Goal: Task Accomplishment & Management: Use online tool/utility

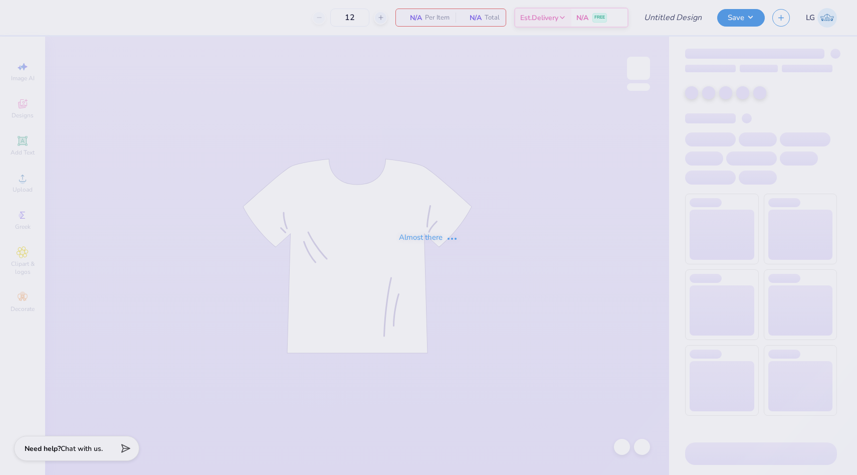
type input "Pi Phi Drop"
type input "24"
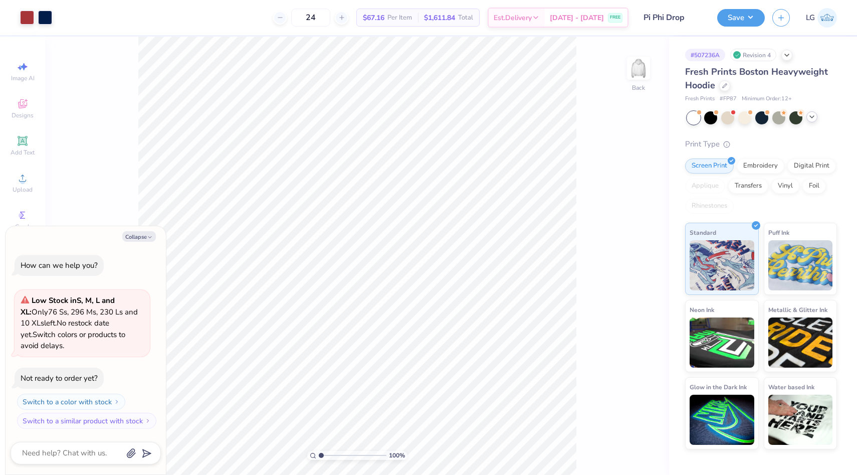
click at [813, 117] on icon at bounding box center [812, 117] width 8 height 8
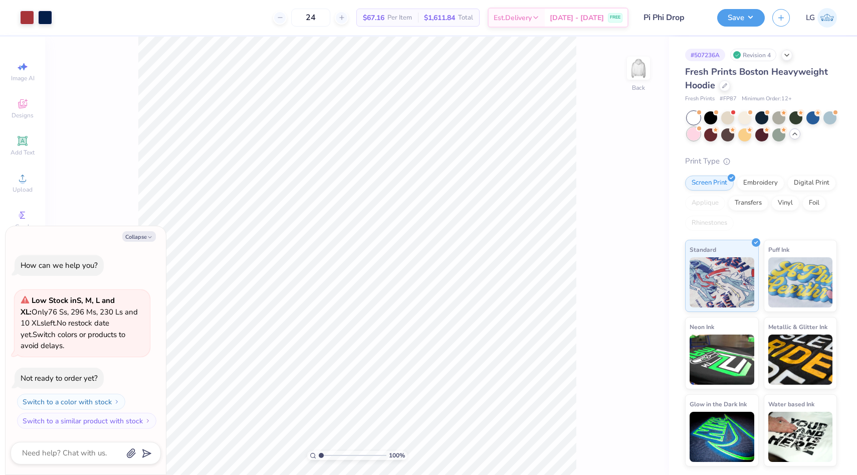
click at [696, 138] on div at bounding box center [693, 133] width 13 height 13
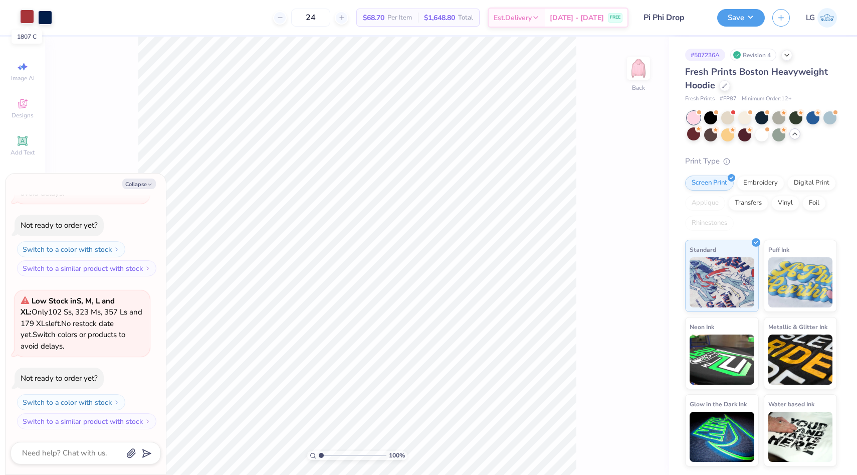
click at [24, 15] on div at bounding box center [27, 17] width 14 height 14
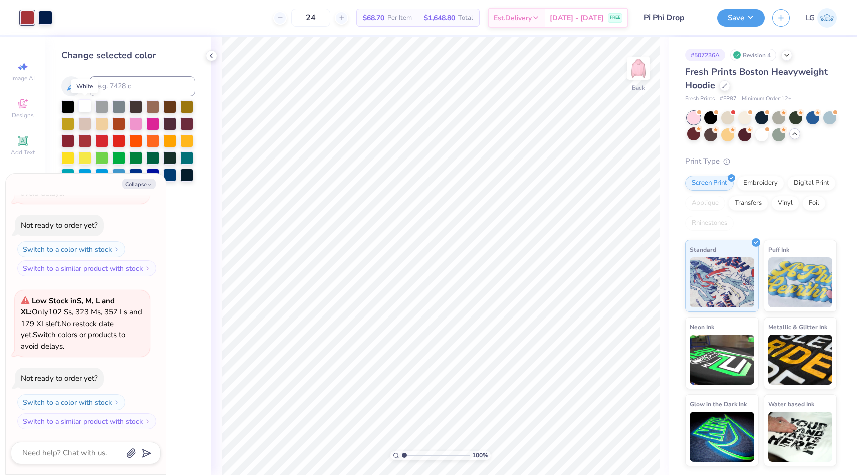
click at [88, 107] on div at bounding box center [84, 105] width 13 height 13
click at [42, 17] on div at bounding box center [45, 17] width 14 height 14
click at [144, 185] on button "Collapse" at bounding box center [139, 183] width 34 height 11
type textarea "x"
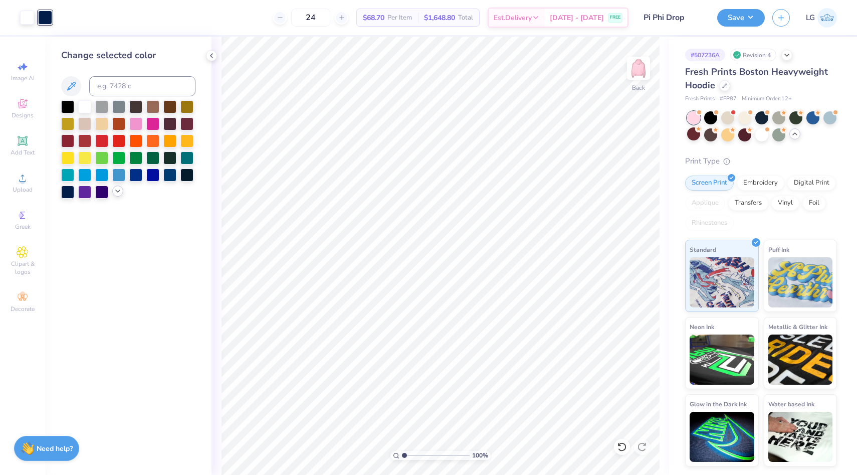
click at [117, 191] on icon at bounding box center [118, 191] width 8 height 8
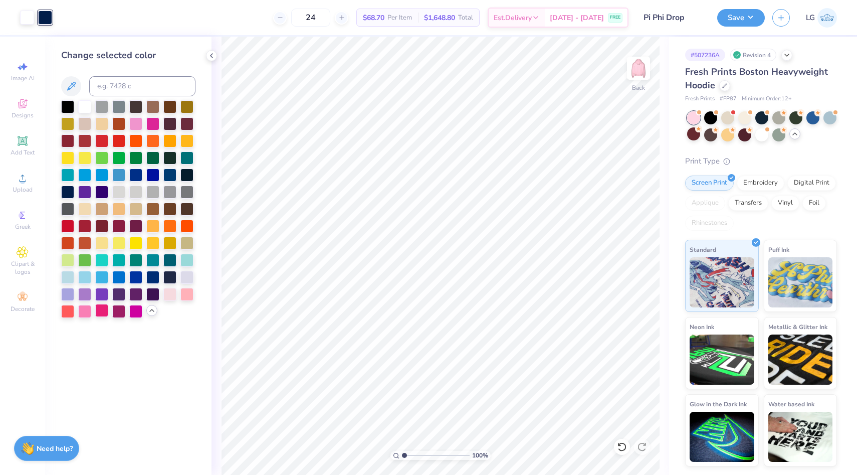
click at [99, 309] on div at bounding box center [101, 310] width 13 height 13
click at [134, 124] on div at bounding box center [135, 122] width 13 height 13
click at [87, 309] on div at bounding box center [84, 310] width 13 height 13
click at [732, 25] on div "Save" at bounding box center [741, 18] width 48 height 18
click at [738, 11] on button "Save" at bounding box center [741, 17] width 48 height 18
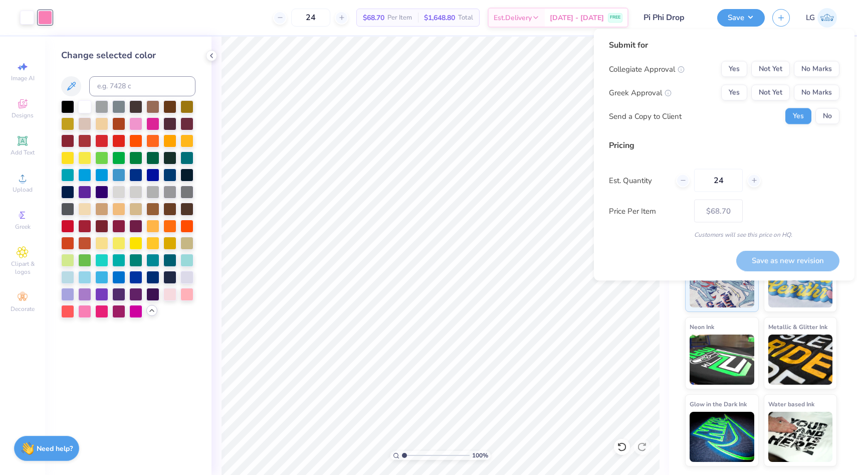
click at [769, 59] on div "Submit for Collegiate Approval Yes Not Yet No Marks Greek Approval Yes Not Yet …" at bounding box center [724, 85] width 231 height 93
click at [769, 65] on button "Not Yet" at bounding box center [770, 69] width 39 height 16
click at [770, 93] on button "Not Yet" at bounding box center [770, 93] width 39 height 16
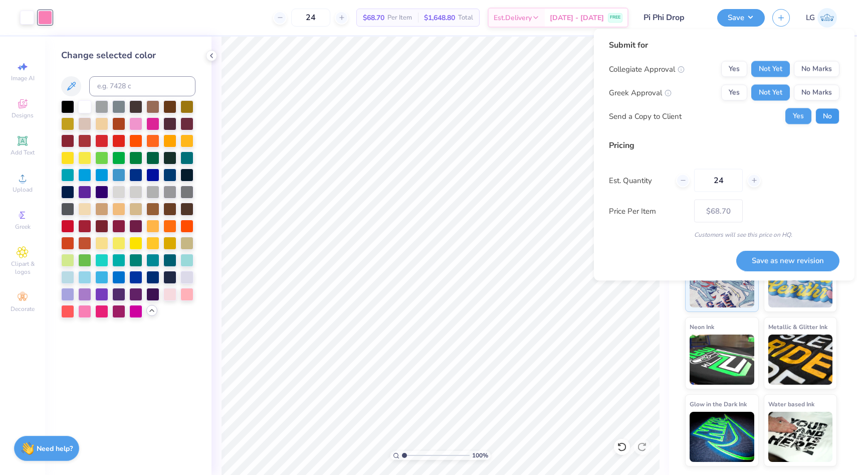
click at [818, 115] on button "No" at bounding box center [827, 116] width 24 height 16
click at [778, 257] on button "Save as new revision" at bounding box center [787, 260] width 103 height 21
type input "$68.70"
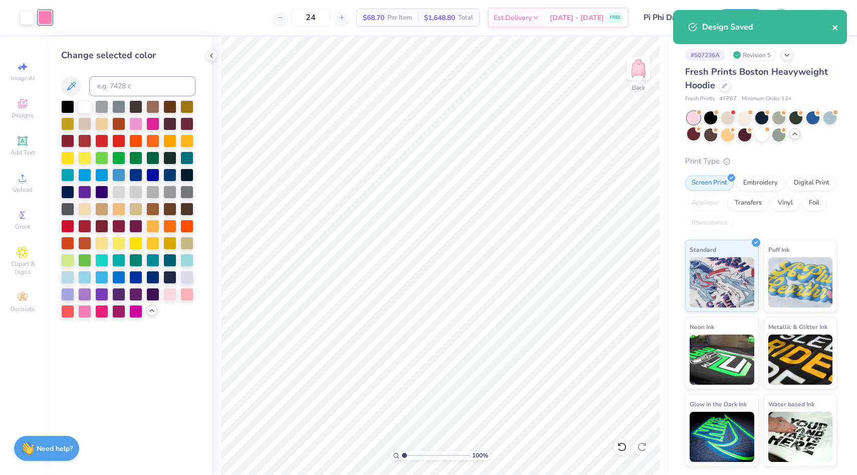
click at [837, 27] on icon "close" at bounding box center [835, 28] width 7 height 8
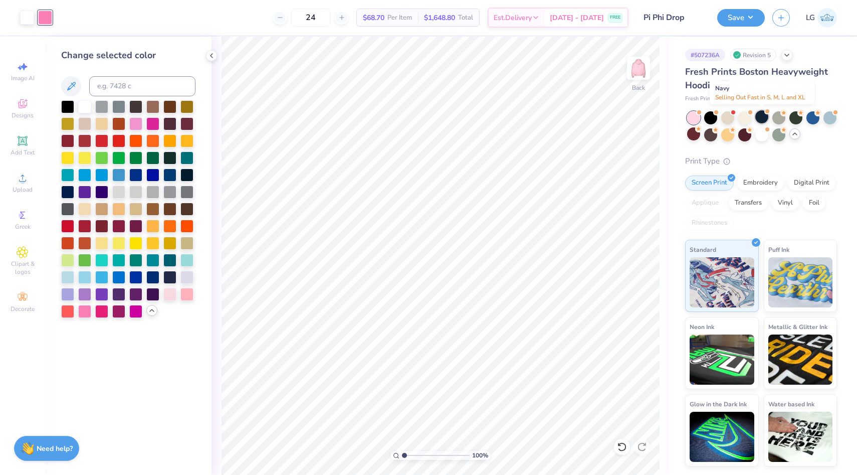
click at [759, 119] on div at bounding box center [761, 116] width 13 height 13
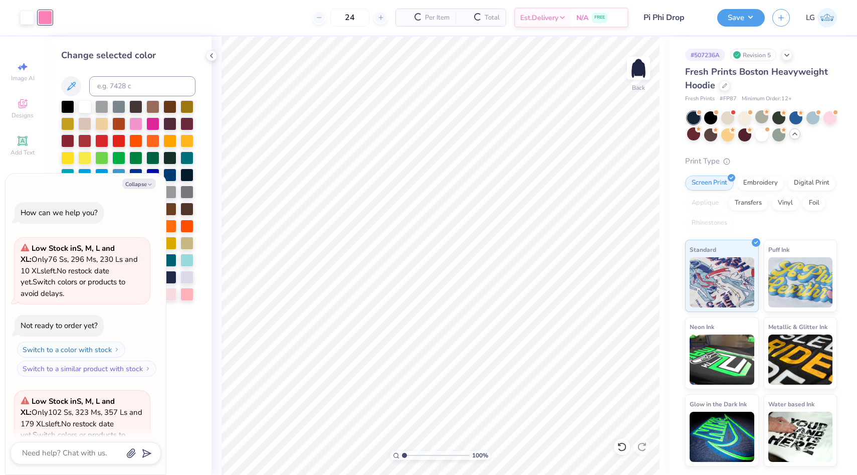
scroll to position [253, 0]
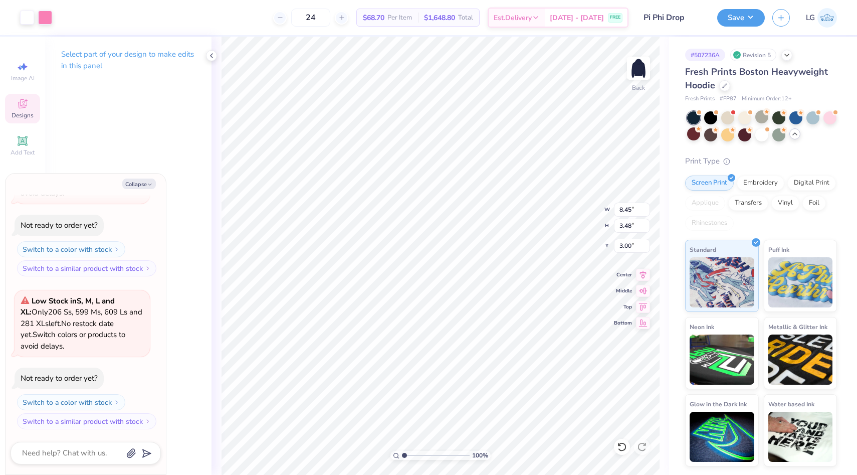
click at [80, 80] on div "Select part of your design to make edits in this panel" at bounding box center [128, 64] width 166 height 55
click at [48, 13] on div at bounding box center [45, 17] width 14 height 14
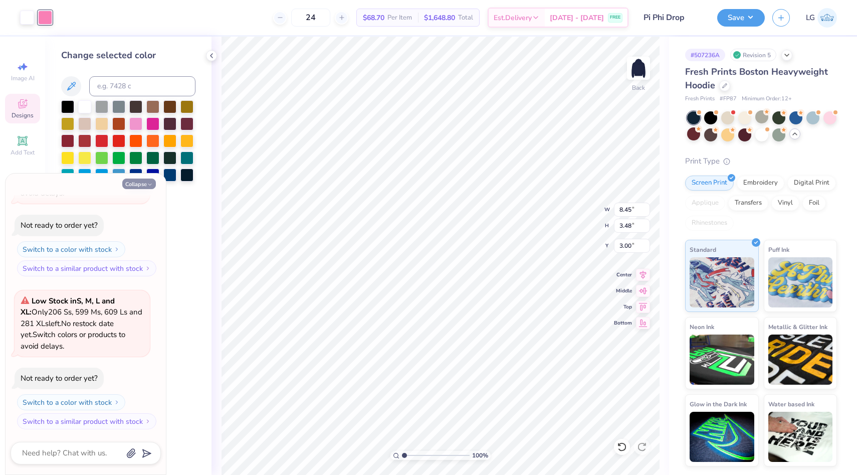
click at [140, 188] on button "Collapse" at bounding box center [139, 183] width 34 height 11
type textarea "x"
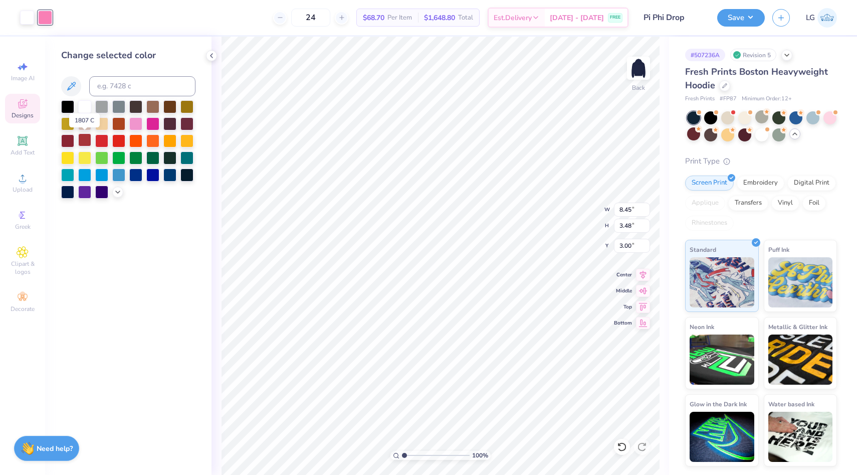
click at [88, 137] on div at bounding box center [84, 139] width 13 height 13
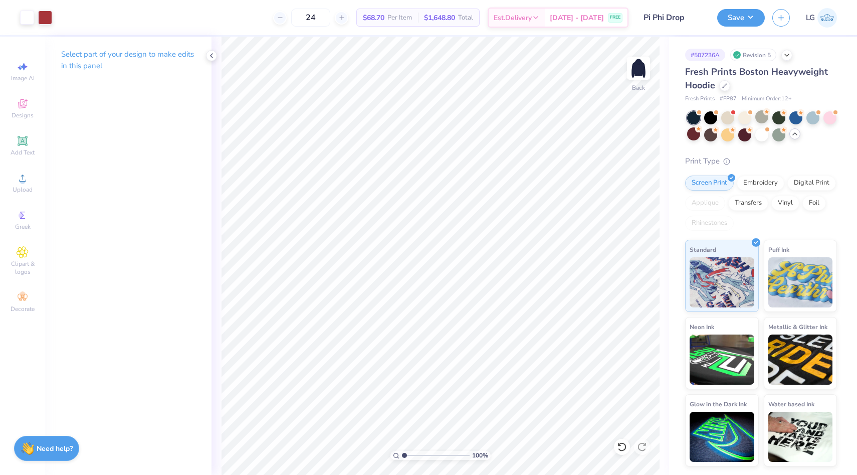
click at [741, 26] on div "Save" at bounding box center [741, 18] width 48 height 18
click at [736, 18] on button "Save" at bounding box center [741, 17] width 48 height 18
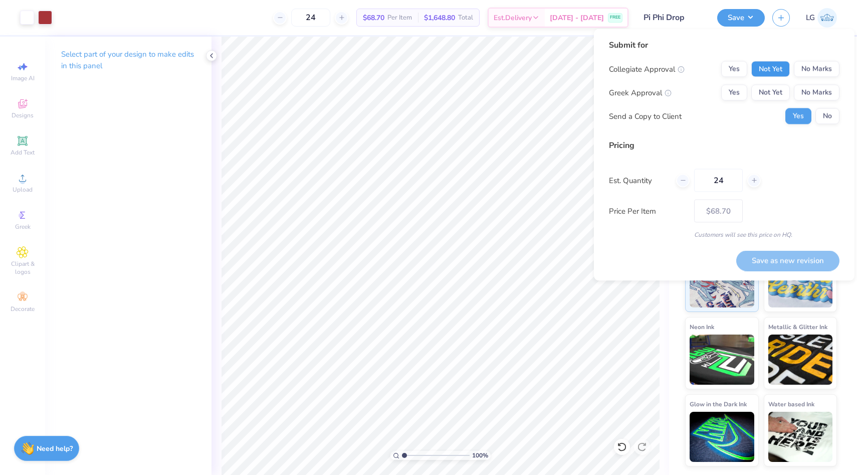
click at [773, 69] on button "Not Yet" at bounding box center [770, 69] width 39 height 16
click at [773, 90] on button "Not Yet" at bounding box center [770, 93] width 39 height 16
click at [828, 121] on button "No" at bounding box center [827, 116] width 24 height 16
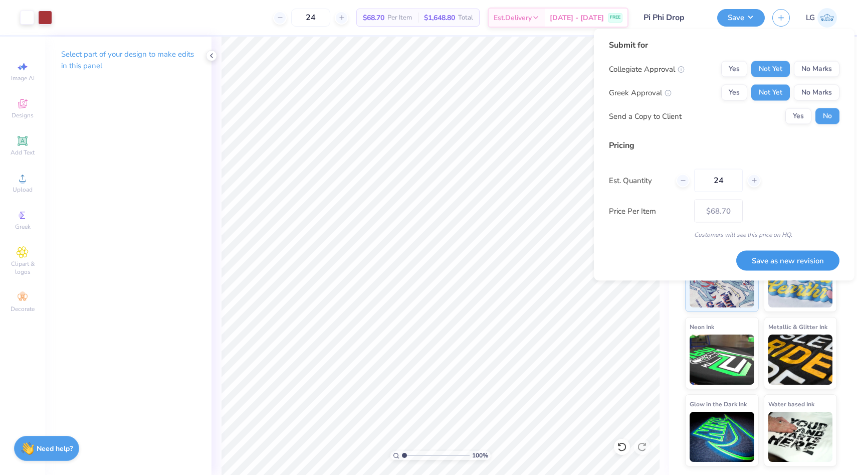
click at [779, 251] on button "Save as new revision" at bounding box center [787, 260] width 103 height 21
click at [779, 255] on div "Save as new revision" at bounding box center [787, 260] width 103 height 21
type input "$68.70"
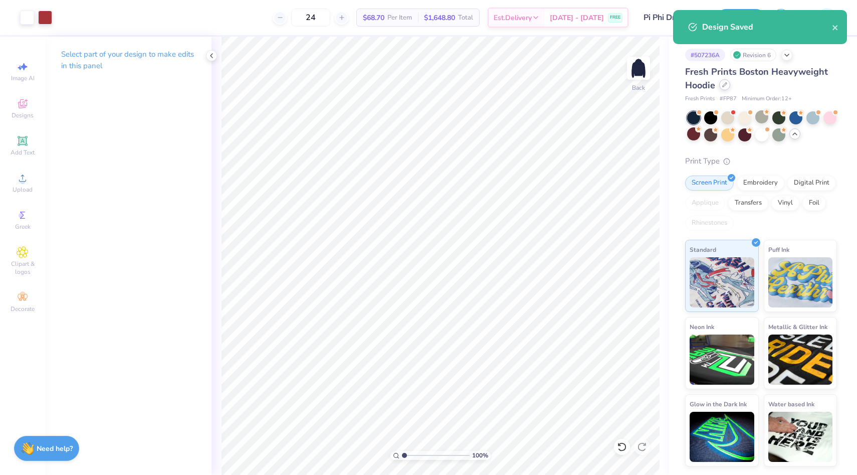
click at [723, 89] on div at bounding box center [724, 84] width 11 height 11
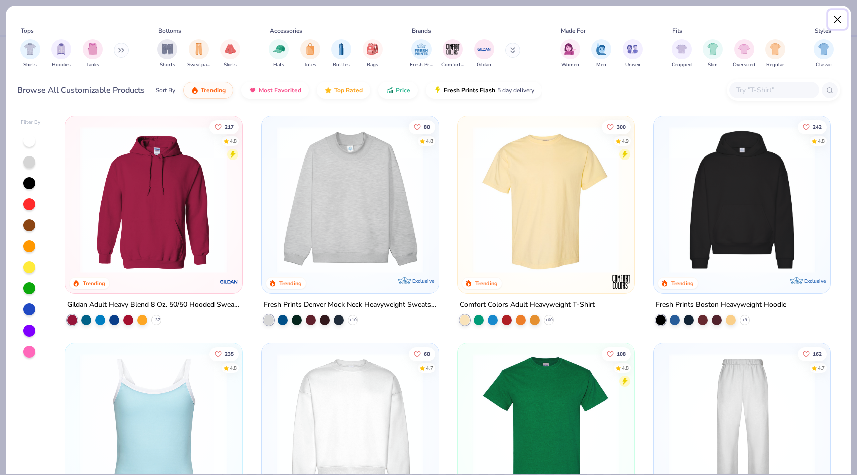
click at [838, 24] on button "Close" at bounding box center [837, 19] width 19 height 19
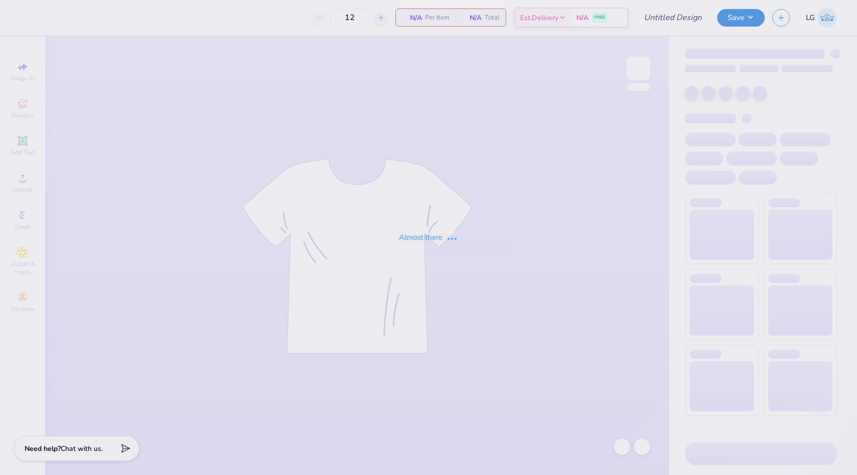
type input "24"
type input "Pi Phi Drop"
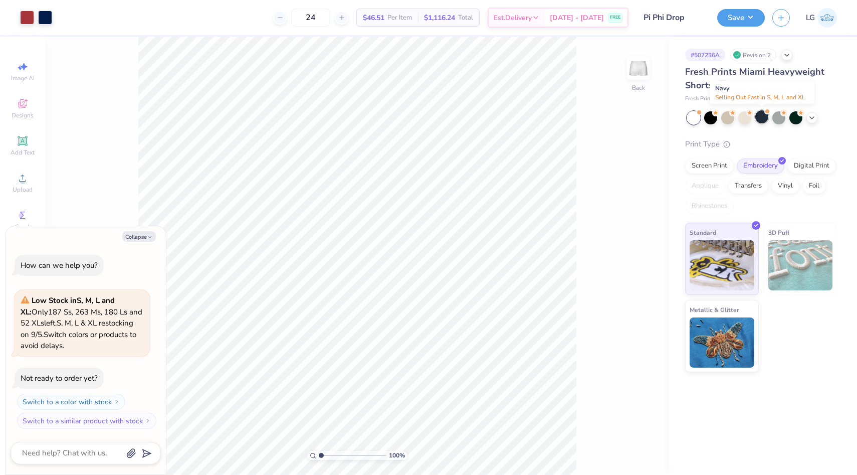
click at [762, 121] on div at bounding box center [761, 116] width 13 height 13
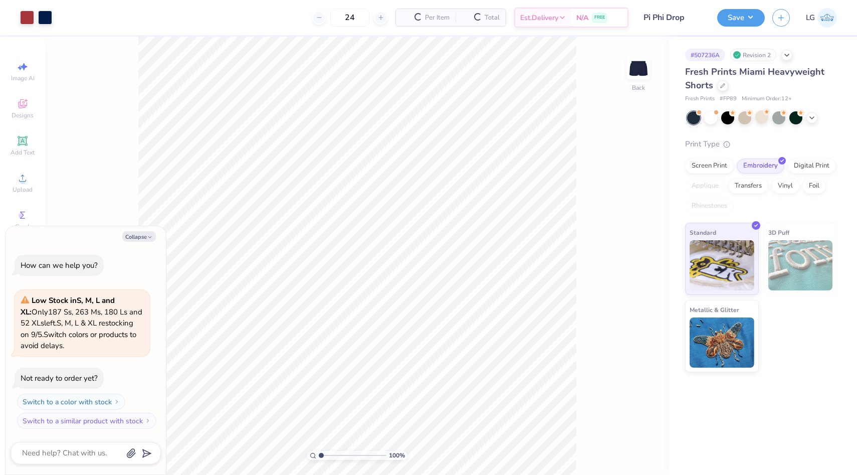
scroll to position [100, 0]
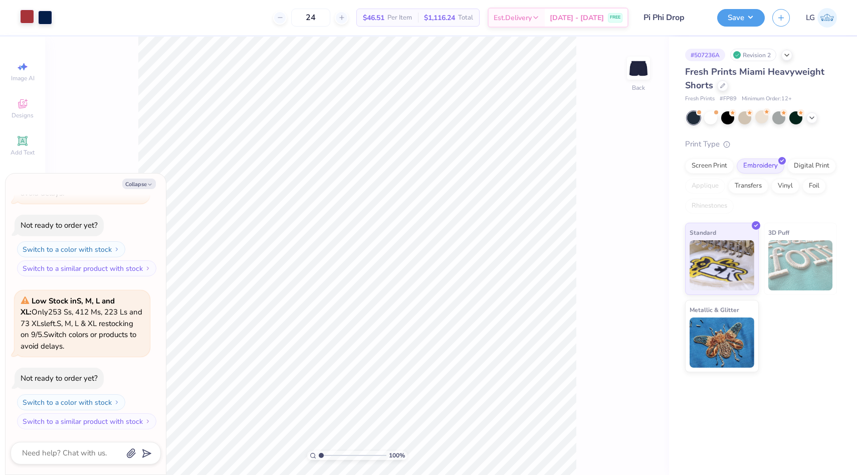
click at [30, 17] on div at bounding box center [27, 17] width 14 height 14
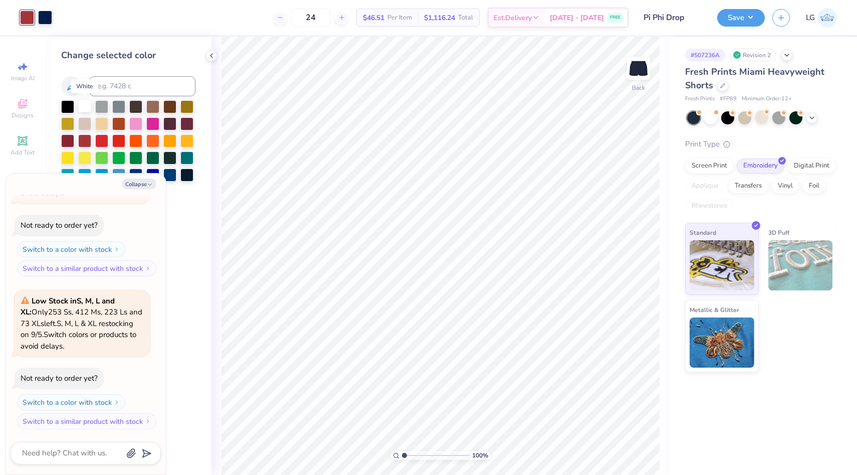
click at [88, 105] on div at bounding box center [84, 105] width 13 height 13
click at [43, 17] on div at bounding box center [45, 17] width 14 height 14
click at [83, 141] on div at bounding box center [84, 139] width 13 height 13
click at [729, 18] on button "Save" at bounding box center [741, 17] width 48 height 18
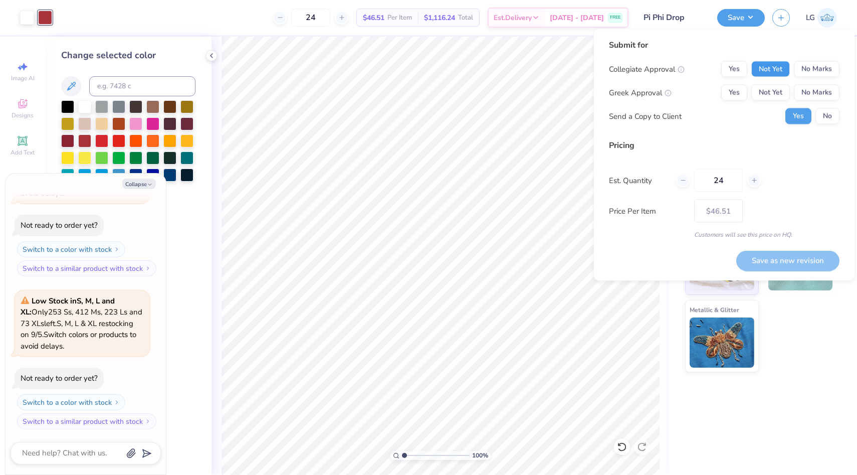
click at [758, 69] on button "Not Yet" at bounding box center [770, 69] width 39 height 16
click at [760, 89] on button "Not Yet" at bounding box center [770, 93] width 39 height 16
click at [823, 120] on button "No" at bounding box center [827, 116] width 24 height 16
type textarea "x"
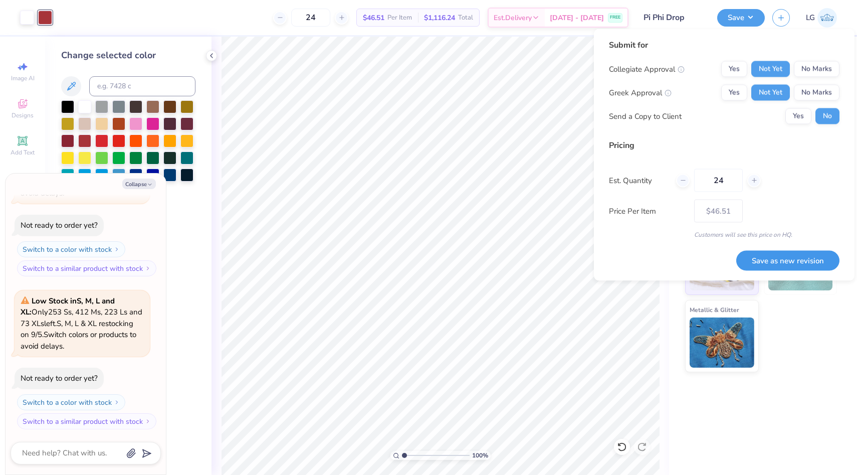
click at [801, 257] on button "Save as new revision" at bounding box center [787, 260] width 103 height 21
type input "$46.51"
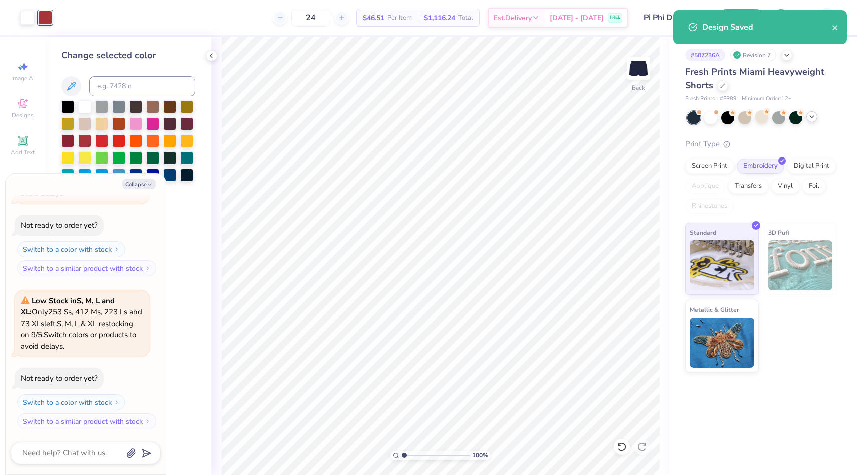
click at [814, 117] on icon at bounding box center [812, 117] width 8 height 8
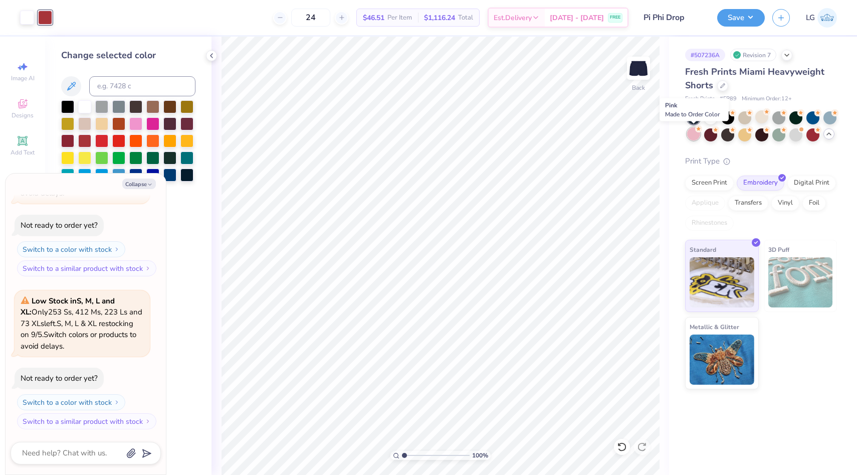
click at [694, 137] on div at bounding box center [693, 133] width 13 height 13
type textarea "x"
type input "50"
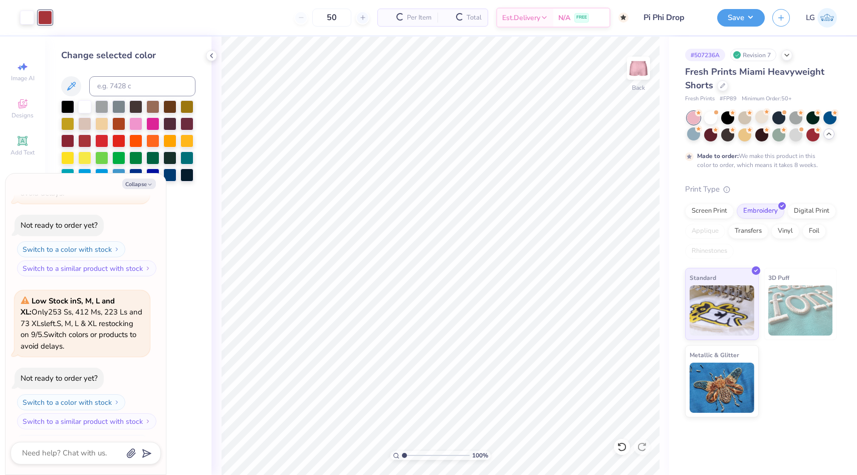
scroll to position [183, 0]
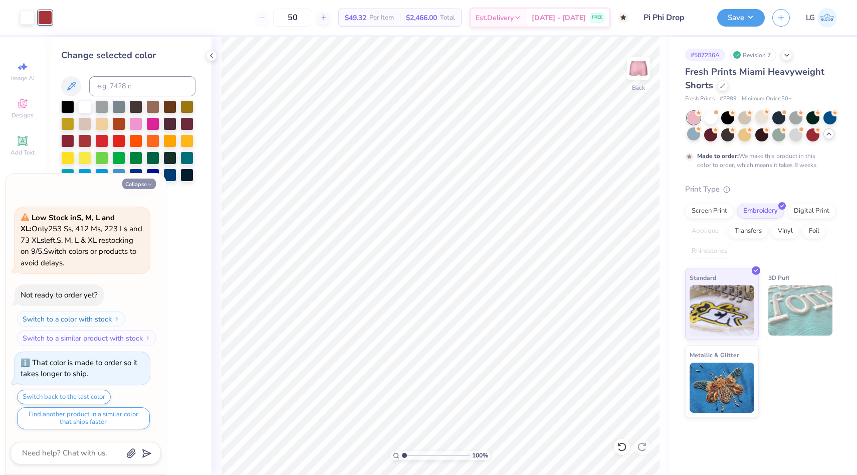
click at [149, 179] on button "Collapse" at bounding box center [139, 183] width 34 height 11
type textarea "x"
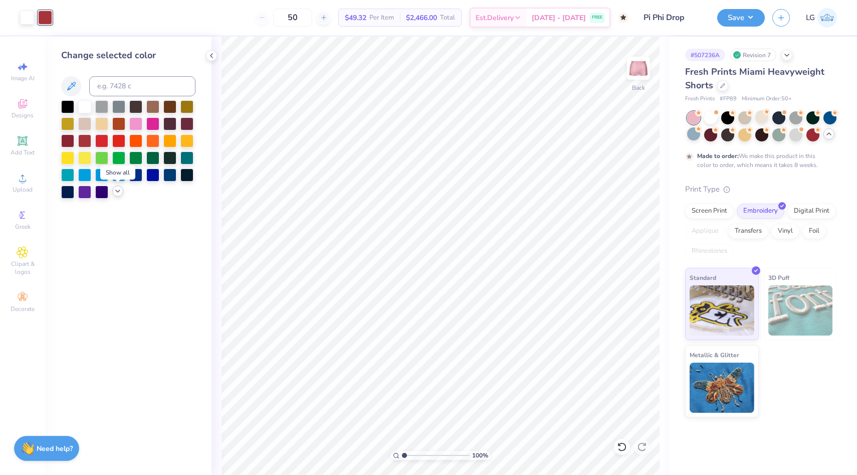
click at [119, 192] on icon at bounding box center [118, 191] width 8 height 8
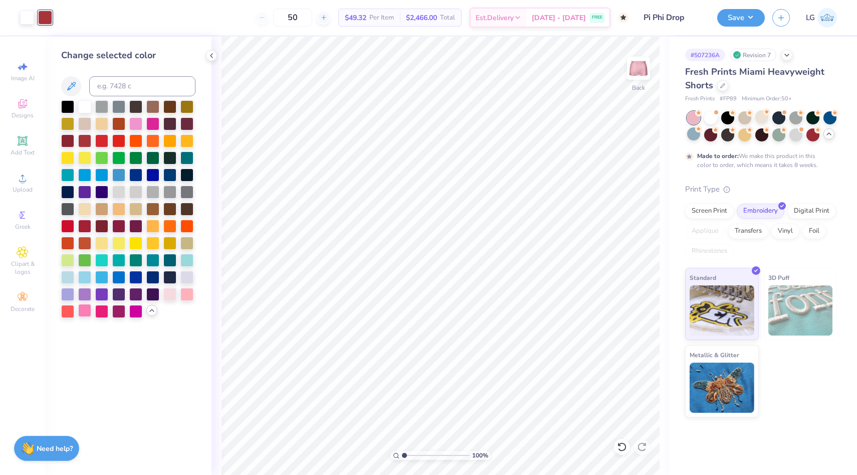
click at [84, 313] on div at bounding box center [84, 310] width 13 height 13
click at [733, 22] on button "Save" at bounding box center [741, 17] width 48 height 18
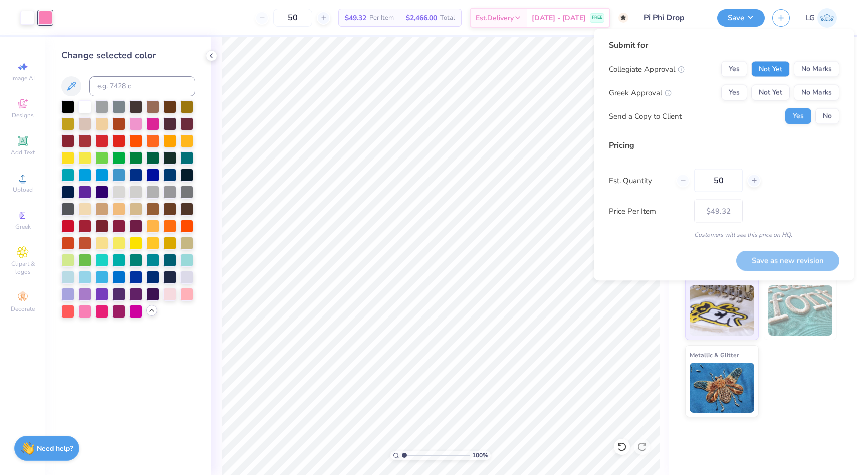
click at [756, 65] on button "Not Yet" at bounding box center [770, 69] width 39 height 16
click at [765, 97] on button "Not Yet" at bounding box center [770, 93] width 39 height 16
click at [830, 116] on button "No" at bounding box center [827, 116] width 24 height 16
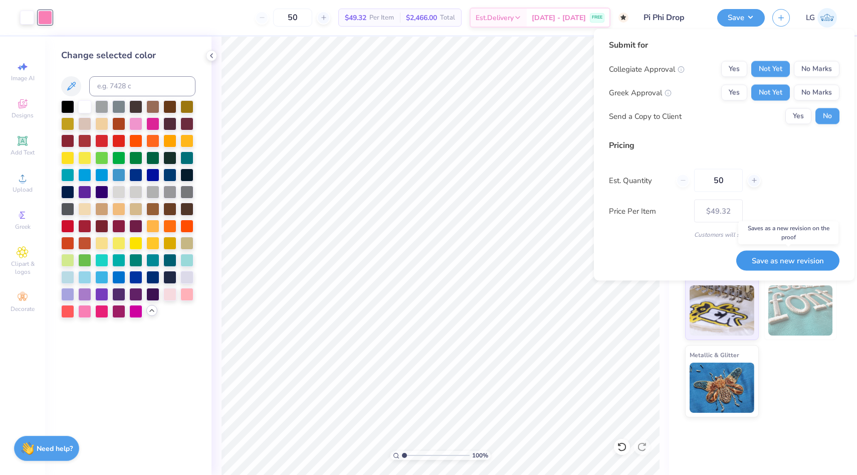
click at [765, 263] on button "Save as new revision" at bounding box center [787, 260] width 103 height 21
type input "$49.32"
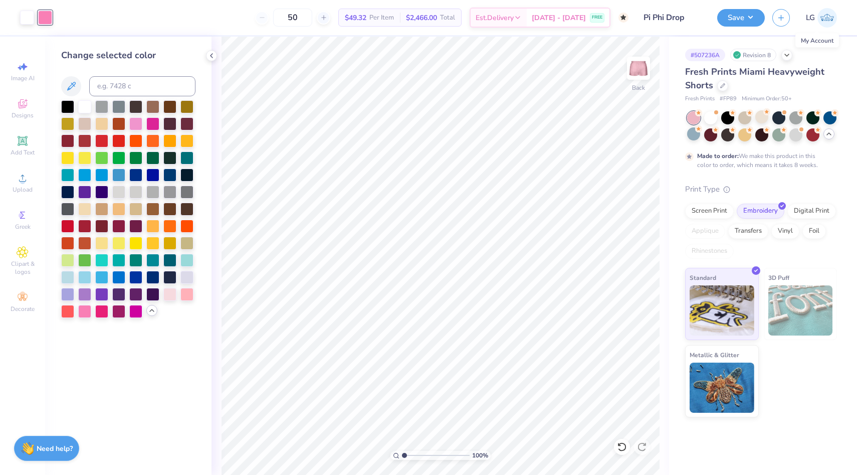
click at [815, 18] on link "LG" at bounding box center [821, 18] width 31 height 20
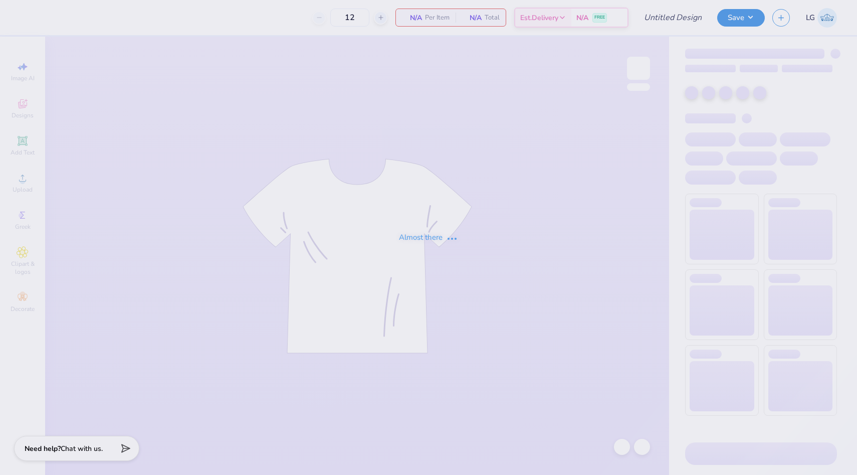
type input "Pi Phi Drop"
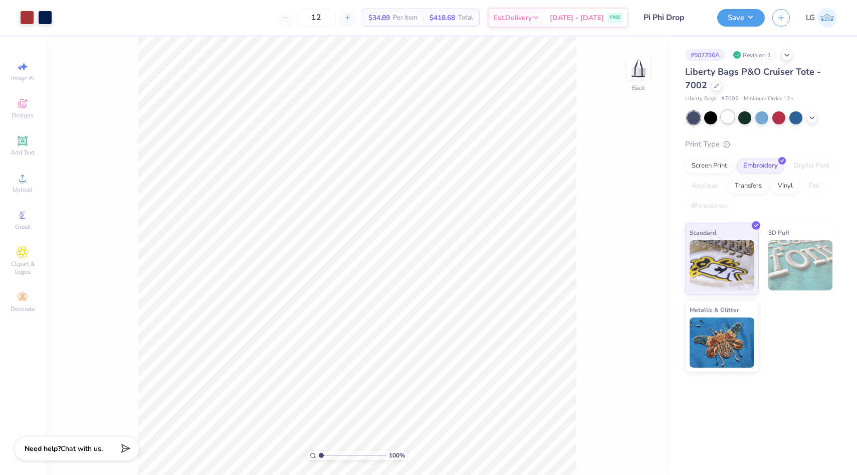
click at [727, 116] on div at bounding box center [727, 116] width 13 height 13
click at [813, 117] on icon at bounding box center [812, 117] width 8 height 8
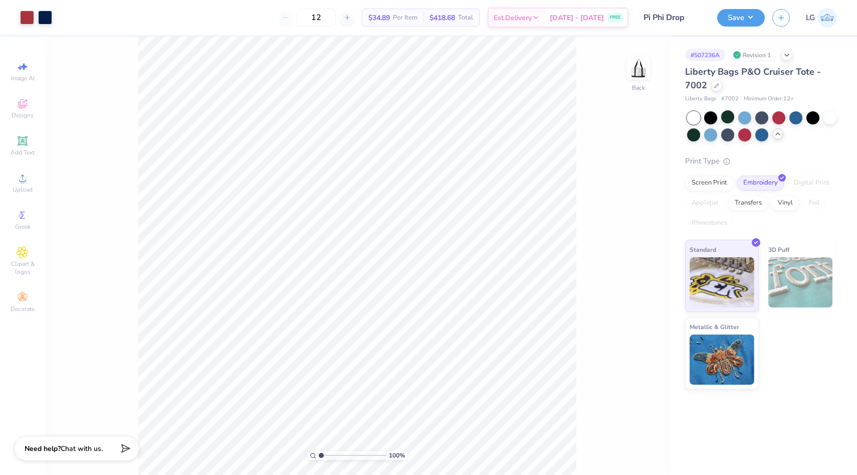
click at [718, 130] on div at bounding box center [762, 126] width 150 height 30
click at [712, 138] on div at bounding box center [710, 133] width 13 height 13
click at [783, 120] on div at bounding box center [778, 116] width 13 height 13
click at [779, 115] on div at bounding box center [778, 116] width 13 height 13
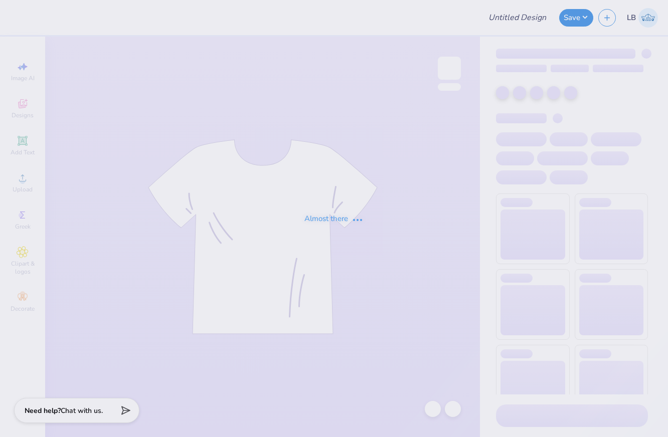
type input "KKG Back to School PR 2025"
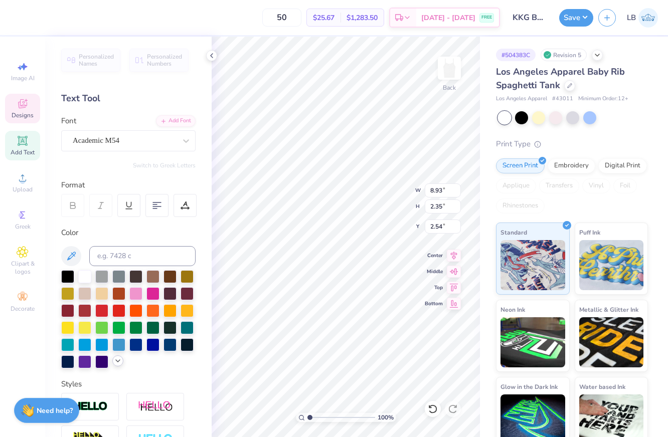
click at [118, 360] on icon at bounding box center [118, 361] width 8 height 8
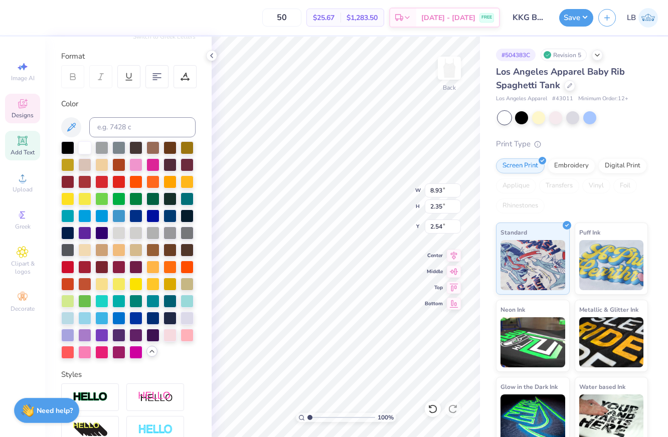
scroll to position [130, 0]
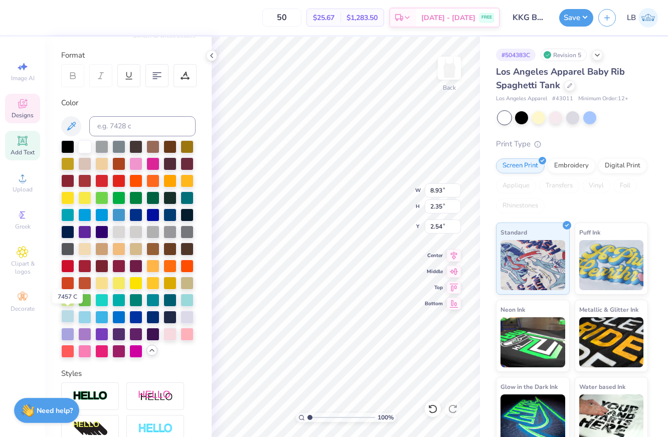
click at [69, 317] on div at bounding box center [67, 316] width 13 height 13
click at [96, 121] on input at bounding box center [142, 126] width 106 height 20
type input "644"
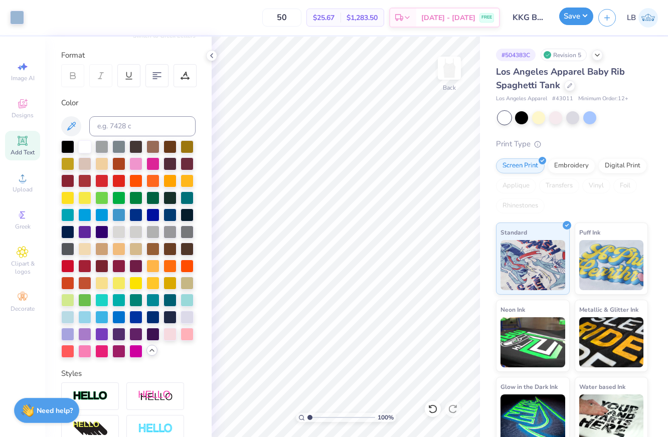
click at [574, 20] on button "Save" at bounding box center [576, 17] width 34 height 18
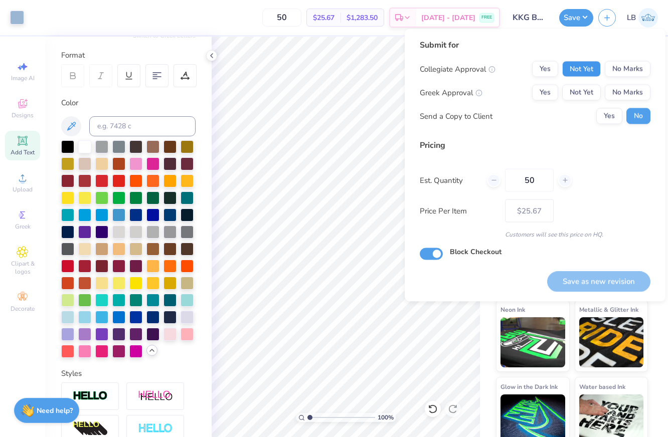
click at [592, 68] on button "Not Yet" at bounding box center [581, 69] width 39 height 16
click at [581, 99] on button "Not Yet" at bounding box center [581, 93] width 39 height 16
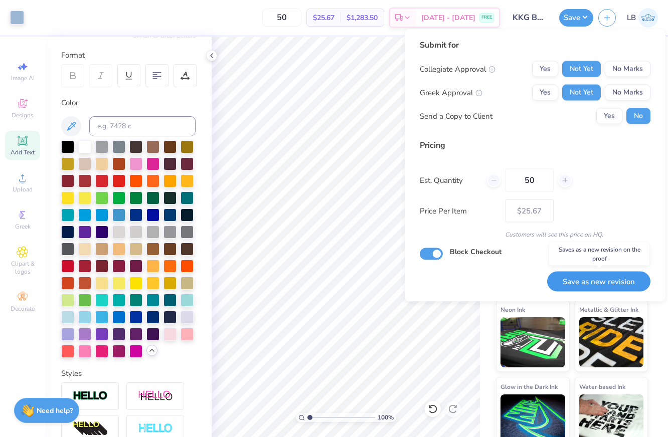
click at [600, 280] on button "Save as new revision" at bounding box center [598, 281] width 103 height 21
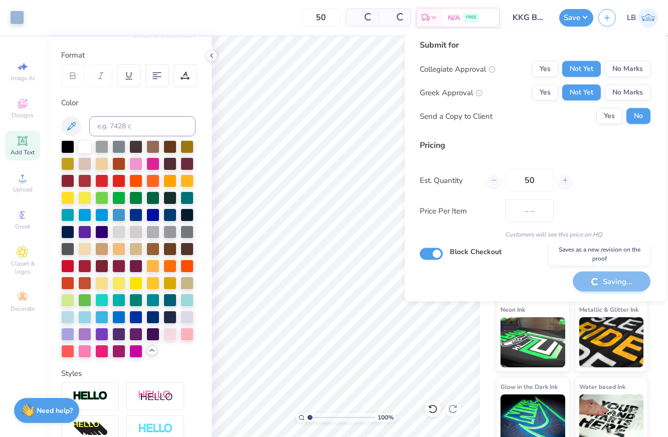
type input "$25.67"
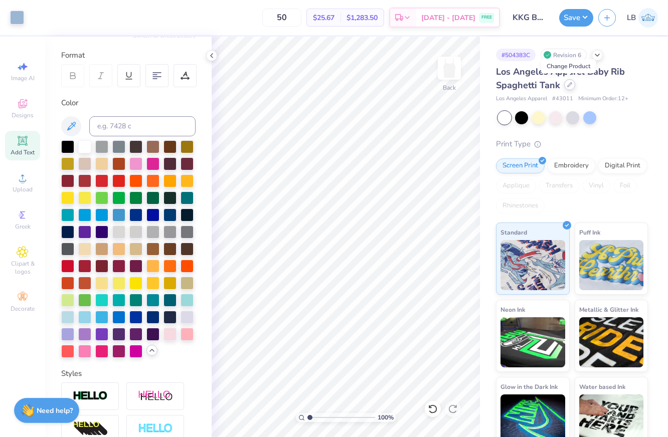
click at [569, 82] on div at bounding box center [569, 84] width 11 height 11
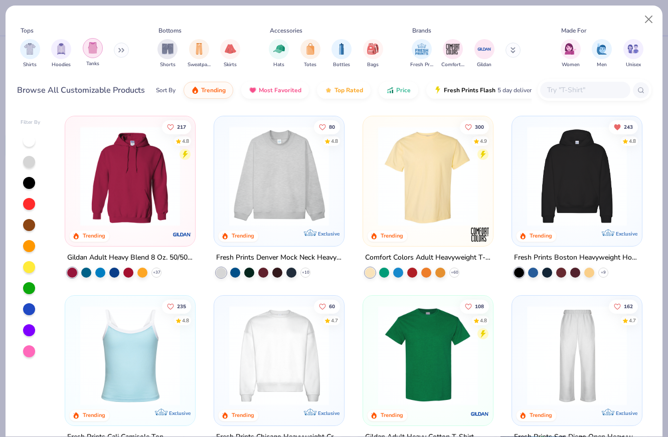
click at [94, 56] on div "filter for Tanks" at bounding box center [93, 48] width 20 height 20
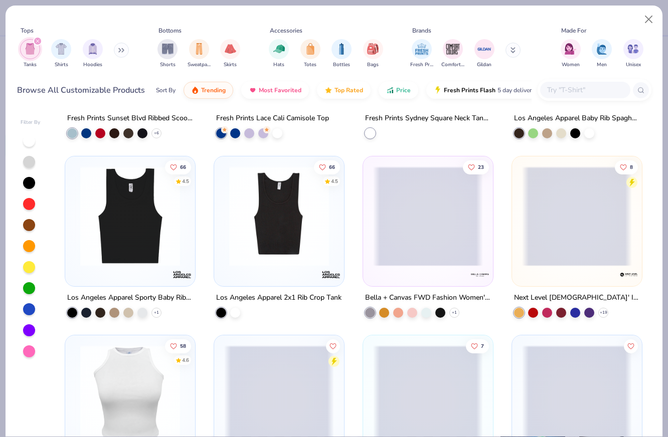
scroll to position [320, 0]
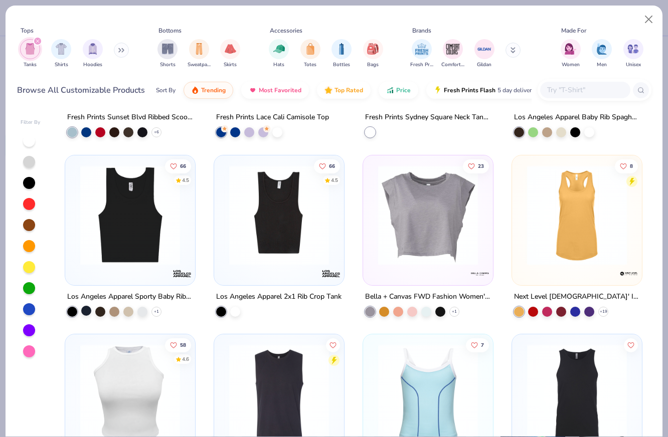
click at [87, 312] on div at bounding box center [86, 310] width 10 height 10
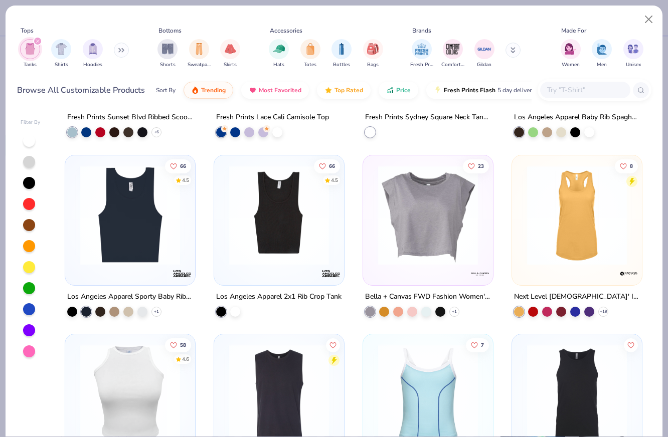
click at [132, 226] on img at bounding box center [130, 215] width 110 height 100
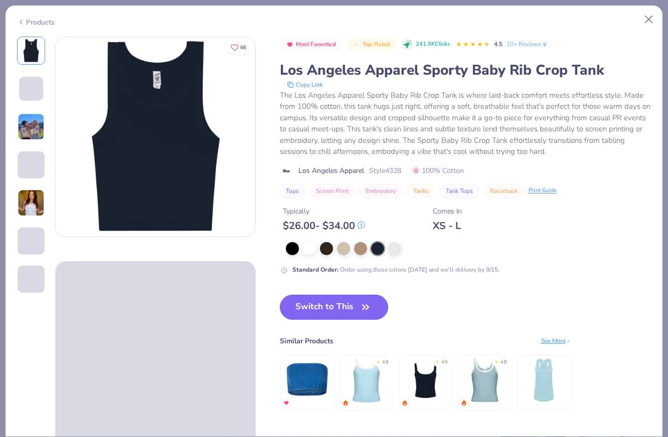
click at [341, 297] on button "Switch to This" at bounding box center [334, 307] width 109 height 25
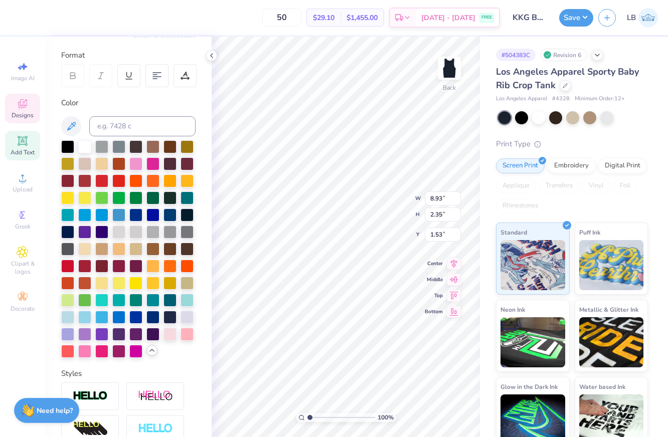
type textarea "KAPPA"
click at [81, 145] on div at bounding box center [84, 145] width 13 height 13
type input "6.28"
type input "2.60"
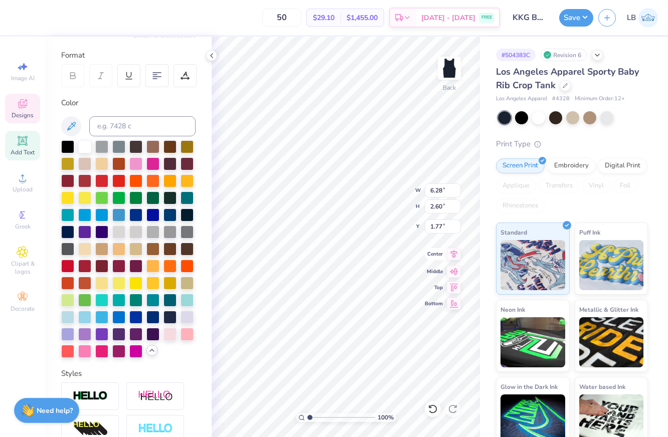
click at [453, 251] on icon at bounding box center [454, 254] width 14 height 12
type input "7.14"
type input "2.96"
click at [457, 254] on icon at bounding box center [454, 254] width 14 height 12
click at [212, 54] on icon at bounding box center [211, 56] width 8 height 8
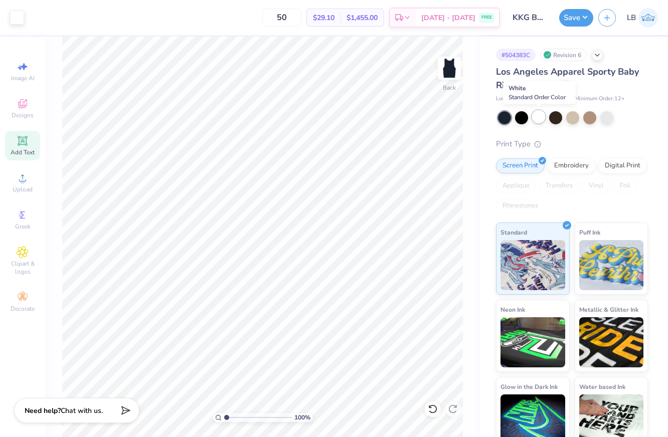
click at [539, 115] on div at bounding box center [538, 116] width 13 height 13
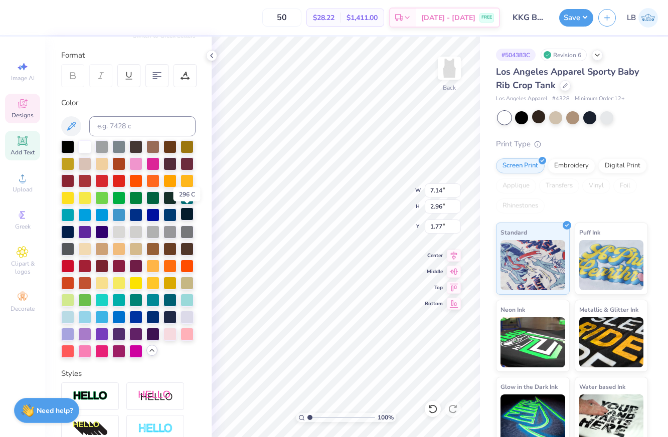
click at [191, 214] on div at bounding box center [186, 213] width 13 height 13
click at [68, 233] on div at bounding box center [67, 231] width 13 height 13
click at [212, 54] on polyline at bounding box center [211, 56] width 2 height 4
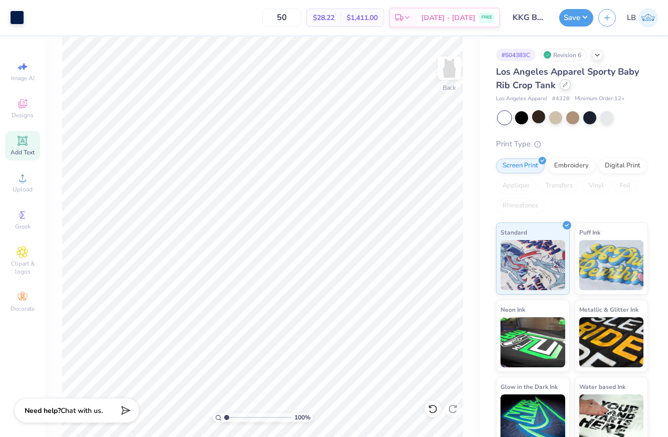
click at [563, 88] on div at bounding box center [564, 84] width 11 height 11
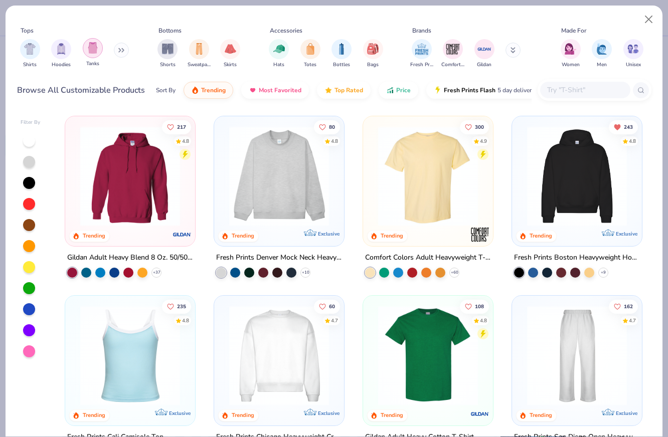
click at [91, 53] on img "filter for Tanks" at bounding box center [92, 48] width 11 height 12
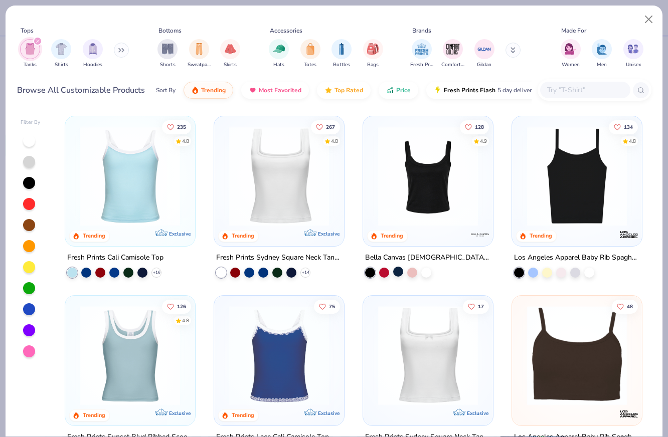
click at [397, 272] on div at bounding box center [398, 272] width 10 height 10
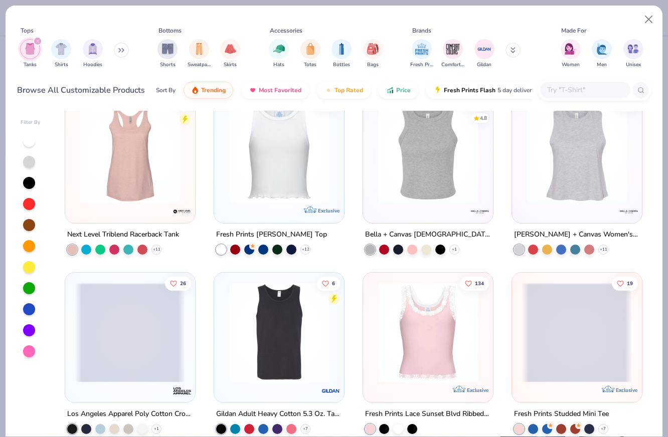
scroll to position [741, 0]
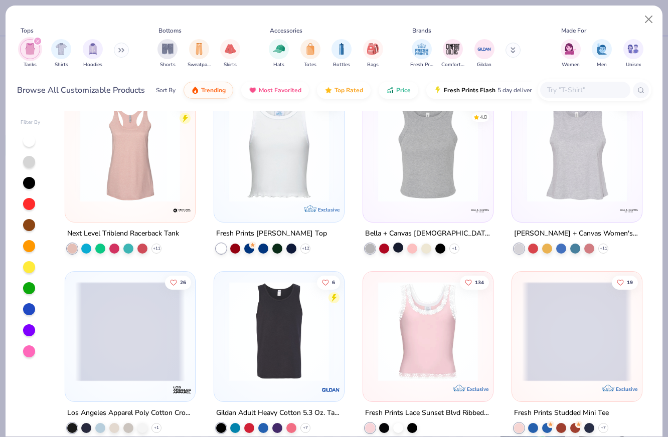
click at [394, 249] on div at bounding box center [398, 248] width 10 height 10
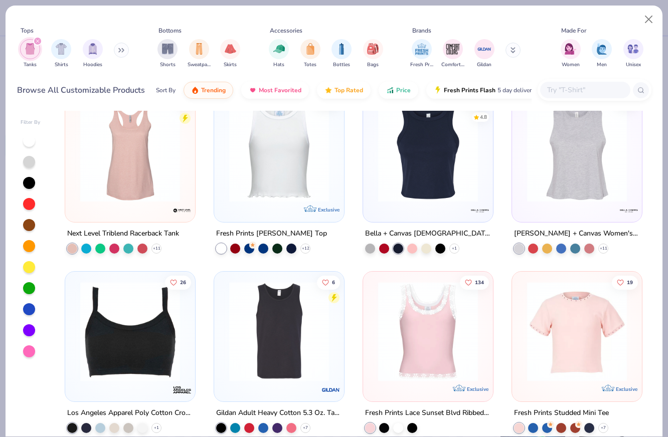
click at [428, 179] on img at bounding box center [428, 152] width 110 height 100
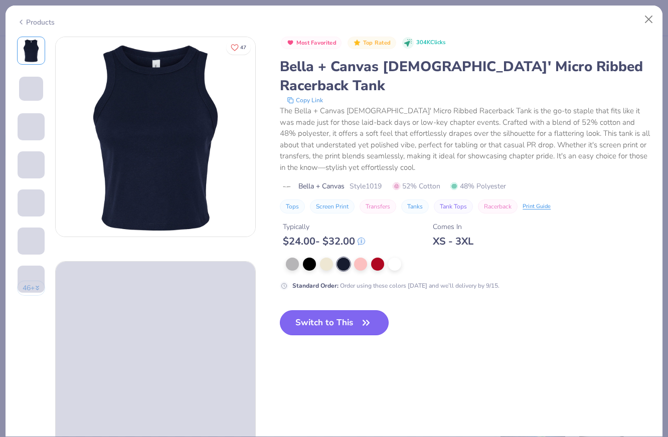
click at [337, 310] on button "Switch to This" at bounding box center [334, 322] width 109 height 25
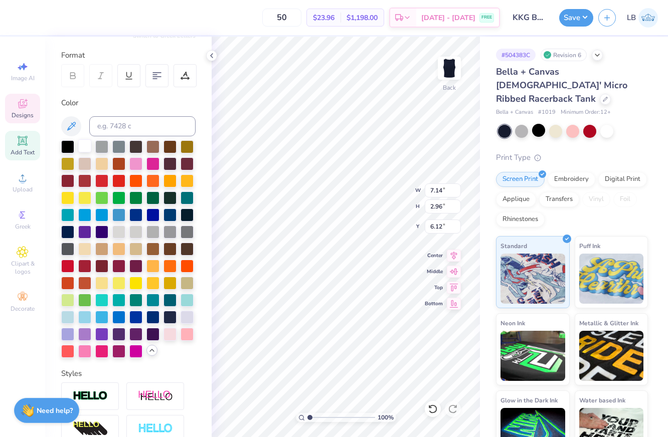
click at [82, 146] on div at bounding box center [84, 145] width 13 height 13
type input "3.51"
click at [453, 253] on icon at bounding box center [454, 254] width 14 height 12
click at [209, 54] on icon at bounding box center [211, 56] width 8 height 8
click at [446, 189] on input "7.14" at bounding box center [442, 190] width 36 height 14
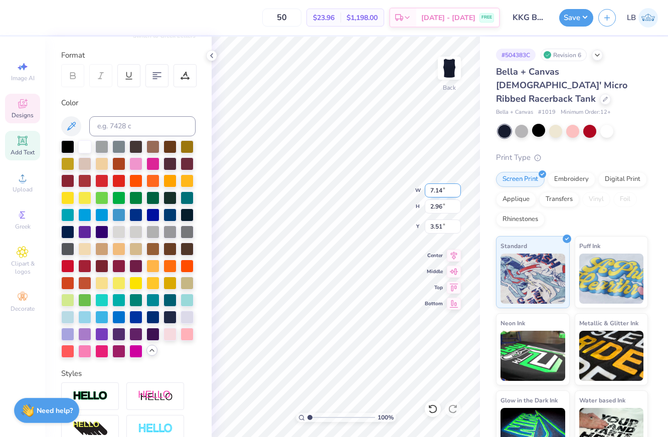
click at [446, 189] on input "7.14" at bounding box center [442, 190] width 36 height 14
type input "8.00"
type input "3.31"
type input "3.33"
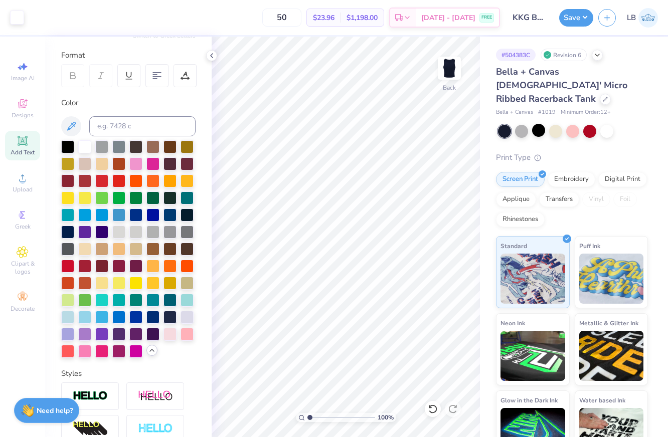
click at [570, 29] on div "Save LB" at bounding box center [613, 17] width 109 height 35
click at [570, 24] on button "Save" at bounding box center [576, 17] width 34 height 18
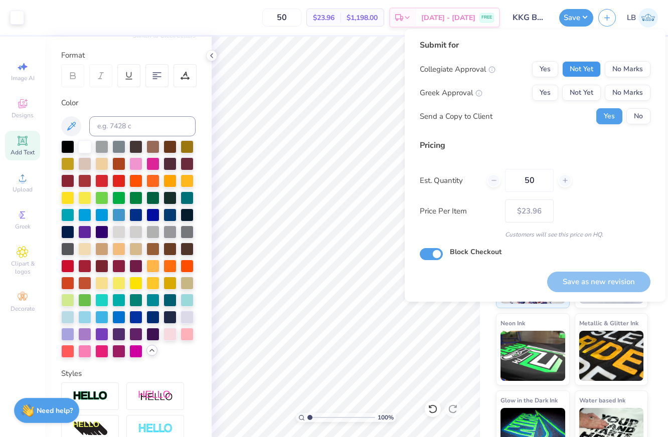
click at [596, 69] on button "Not Yet" at bounding box center [581, 69] width 39 height 16
click at [588, 104] on div "Collegiate Approval Yes Not Yet No Marks Greek Approval Yes Not Yet No Marks Se…" at bounding box center [534, 92] width 231 height 63
click at [579, 96] on button "Not Yet" at bounding box center [581, 93] width 39 height 16
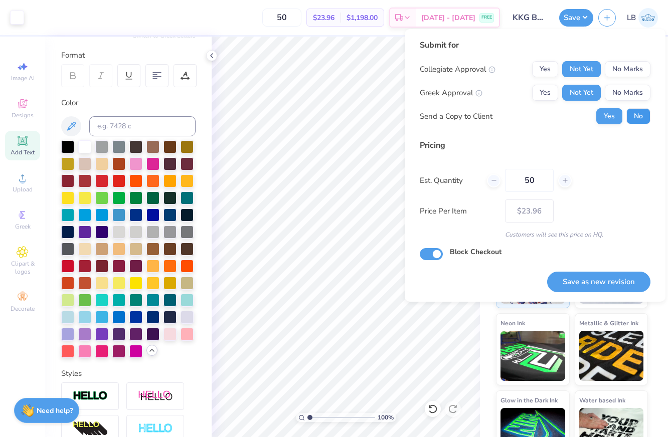
click at [645, 115] on button "No" at bounding box center [638, 116] width 24 height 16
type input "3.35"
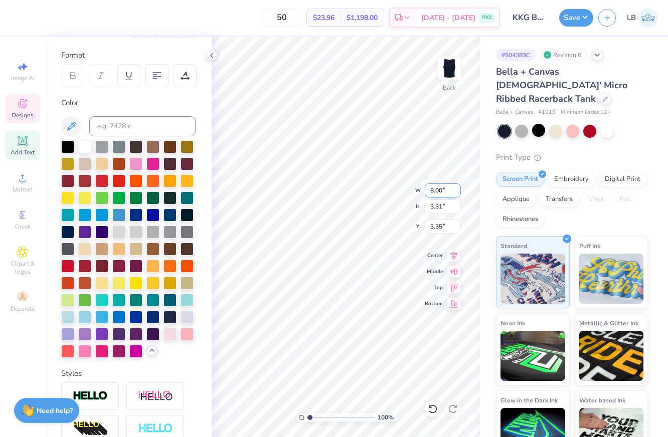
click at [433, 192] on input "8.00" at bounding box center [442, 190] width 36 height 14
click at [430, 188] on input "8.00" at bounding box center [442, 190] width 36 height 14
type input "7.50"
type input "3.11"
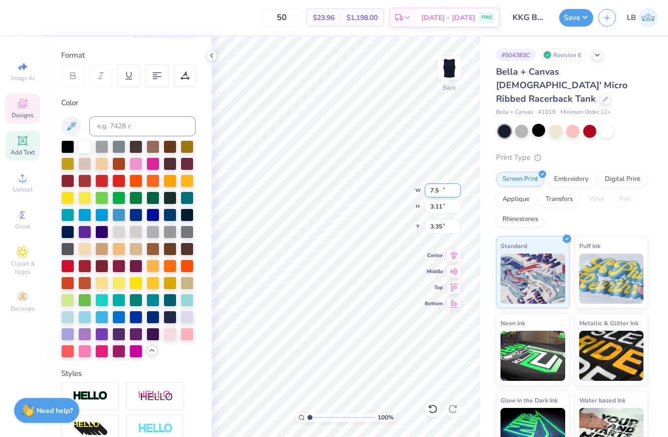
type input "3.45"
click at [581, 15] on button "Save" at bounding box center [576, 17] width 34 height 18
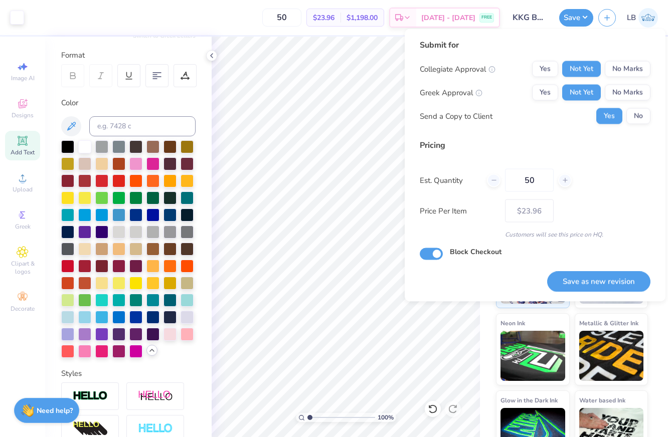
click at [636, 125] on div "Submit for Collegiate Approval Yes Not Yet No Marks Greek Approval Yes Not Yet …" at bounding box center [534, 85] width 231 height 93
click at [636, 120] on button "No" at bounding box center [638, 116] width 24 height 16
click at [599, 281] on button "Save as new revision" at bounding box center [598, 281] width 103 height 21
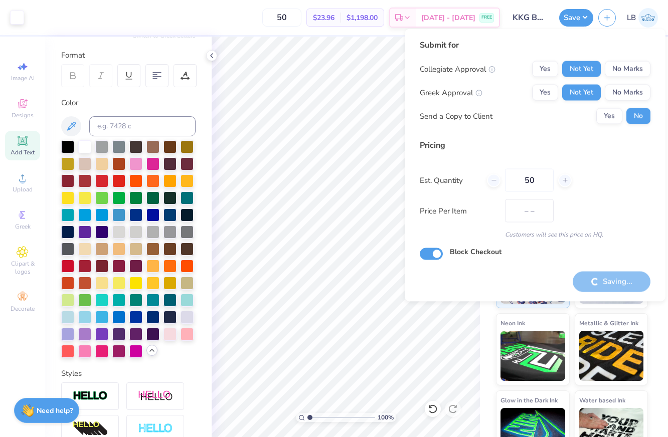
type input "$23.96"
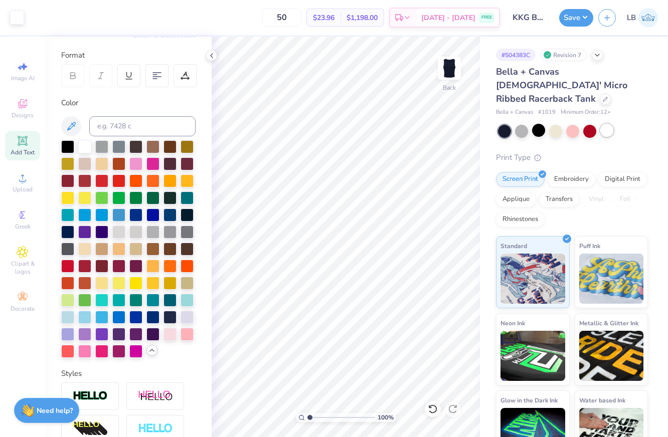
click at [611, 124] on div at bounding box center [606, 130] width 13 height 13
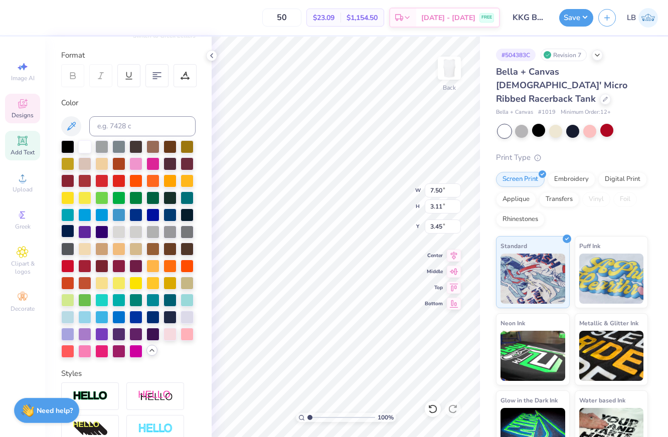
click at [69, 235] on div at bounding box center [67, 231] width 13 height 13
click at [216, 57] on div at bounding box center [211, 55] width 11 height 11
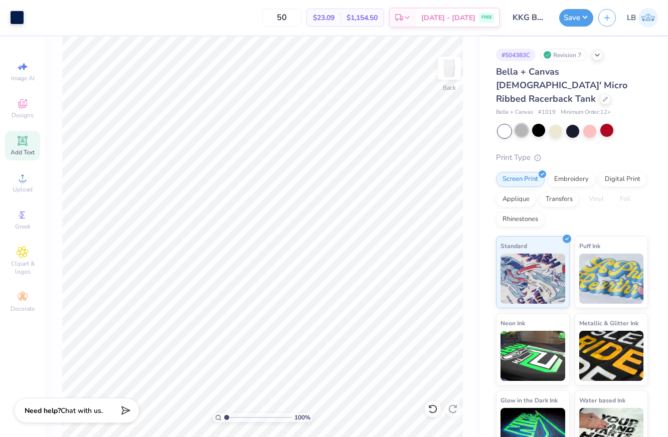
click at [525, 124] on div at bounding box center [521, 130] width 13 height 13
click at [540, 124] on div at bounding box center [538, 130] width 13 height 13
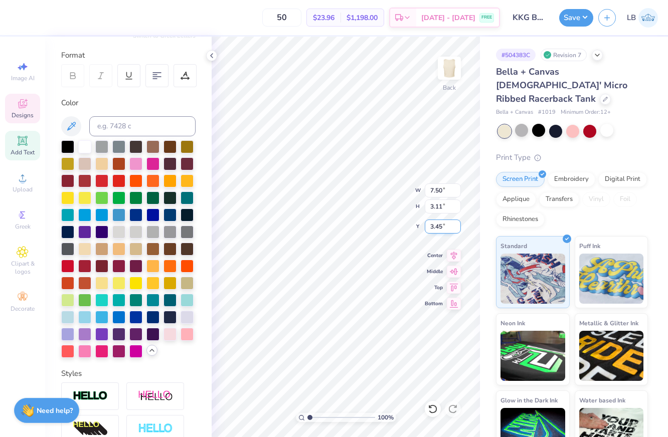
click at [435, 225] on input "3.45" at bounding box center [442, 226] width 36 height 14
type input "3.00"
click at [553, 124] on div at bounding box center [555, 130] width 13 height 13
click at [85, 142] on div at bounding box center [84, 145] width 13 height 13
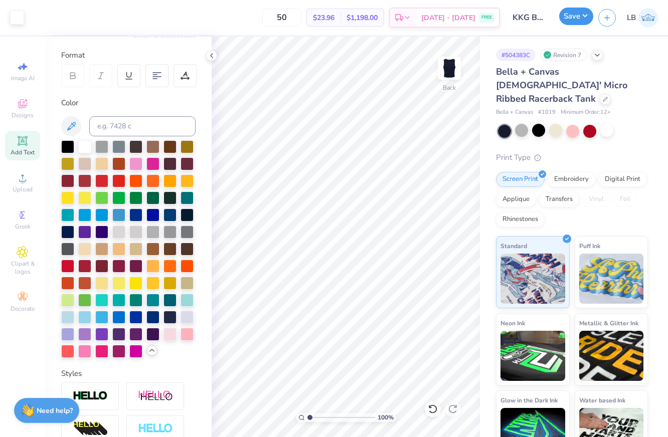
click at [583, 12] on button "Save" at bounding box center [576, 17] width 34 height 18
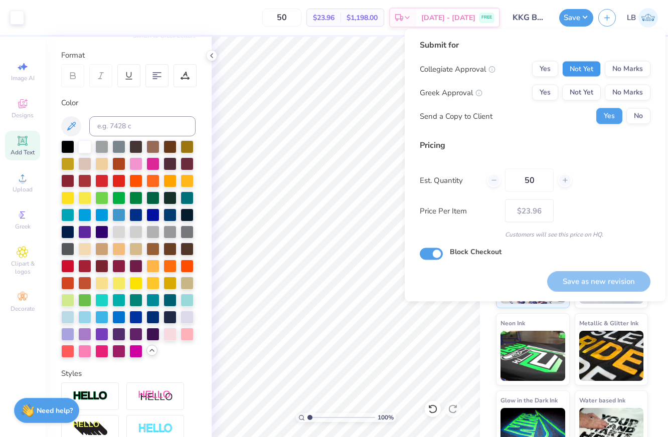
click at [592, 66] on button "Not Yet" at bounding box center [581, 69] width 39 height 16
click at [591, 83] on div "Collegiate Approval Yes Not Yet No Marks Greek Approval Yes Not Yet No Marks Se…" at bounding box center [534, 92] width 231 height 63
click at [591, 91] on button "Not Yet" at bounding box center [581, 93] width 39 height 16
click at [628, 105] on div "Collegiate Approval Yes Not Yet No Marks Greek Approval Yes Not Yet No Marks Se…" at bounding box center [534, 92] width 231 height 63
click at [628, 117] on button "No" at bounding box center [638, 116] width 24 height 16
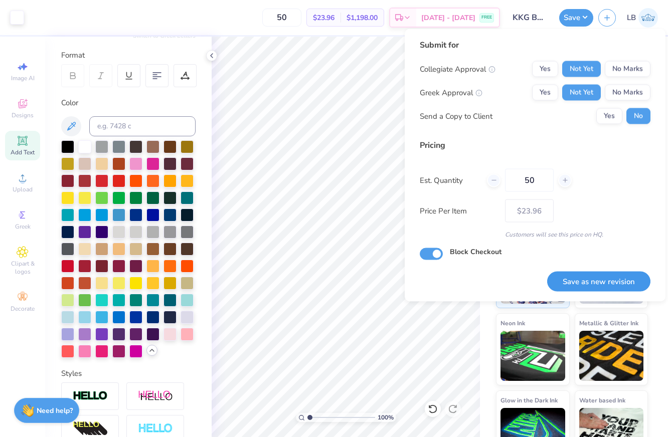
click at [589, 289] on button "Save as new revision" at bounding box center [598, 281] width 103 height 21
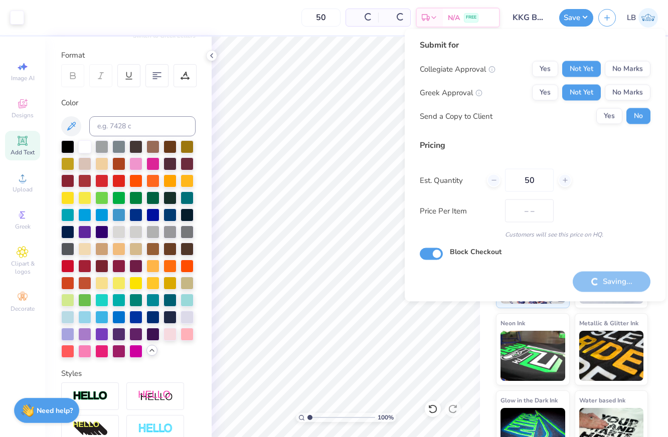
type input "$23.96"
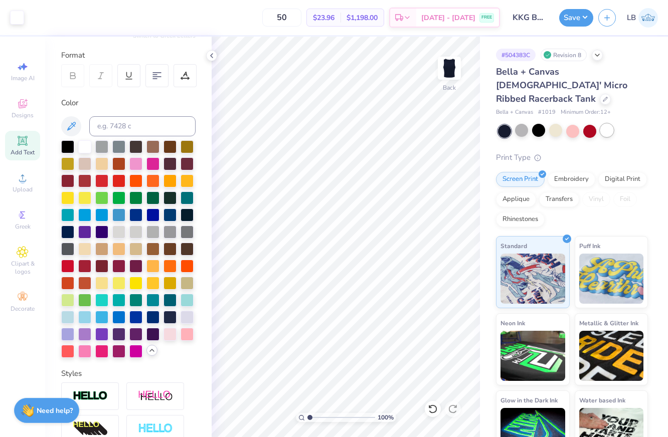
click at [609, 124] on div at bounding box center [606, 130] width 13 height 13
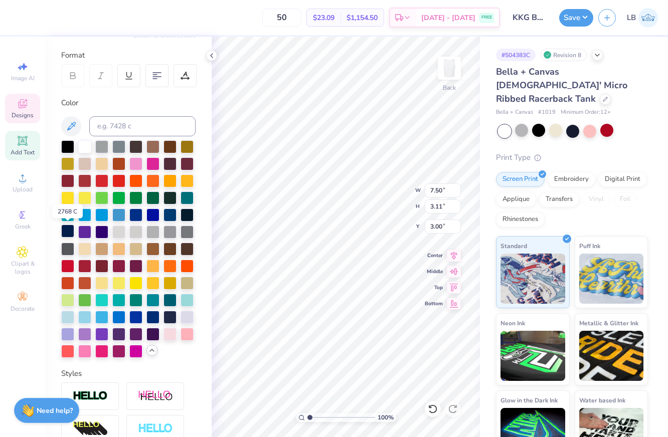
click at [65, 232] on div at bounding box center [67, 231] width 13 height 13
click at [579, 15] on button "Save" at bounding box center [576, 17] width 34 height 18
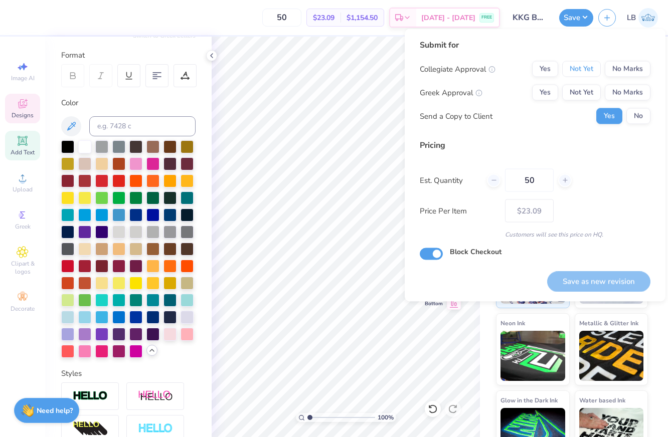
drag, startPoint x: 595, startPoint y: 70, endPoint x: 593, endPoint y: 81, distance: 10.8
click at [595, 70] on button "Not Yet" at bounding box center [581, 69] width 39 height 16
click at [589, 102] on div "Collegiate Approval Yes Not Yet No Marks Greek Approval Yes Not Yet No Marks Se…" at bounding box center [534, 92] width 231 height 63
click at [584, 95] on button "Not Yet" at bounding box center [581, 93] width 39 height 16
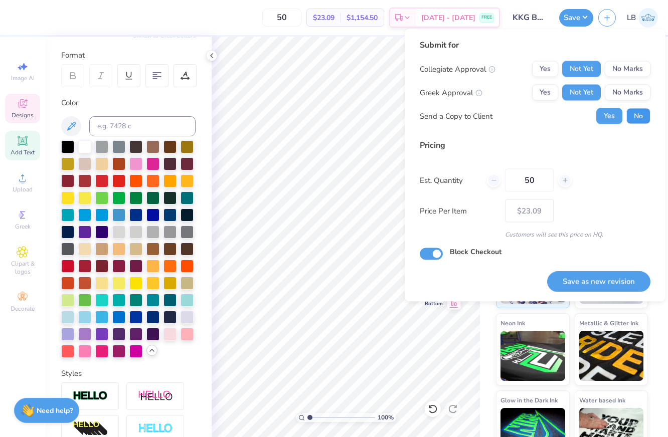
click at [639, 118] on button "No" at bounding box center [638, 116] width 24 height 16
click at [583, 281] on button "Save as new revision" at bounding box center [598, 281] width 103 height 21
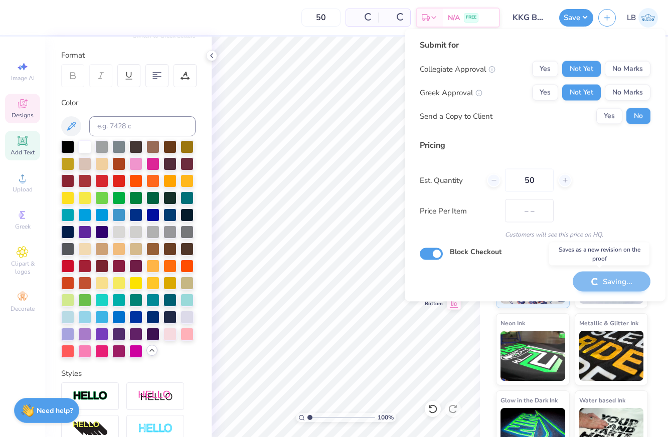
type input "$23.09"
